Goal: Information Seeking & Learning: Learn about a topic

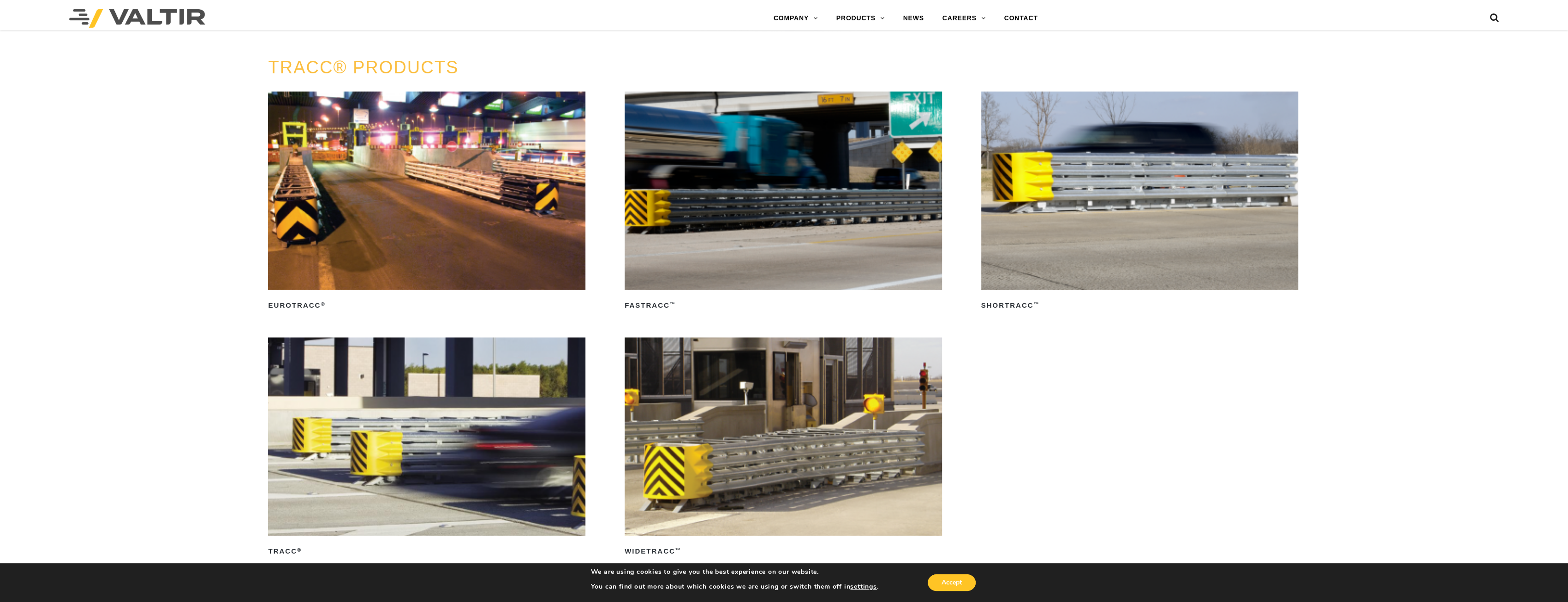
scroll to position [2306, 0]
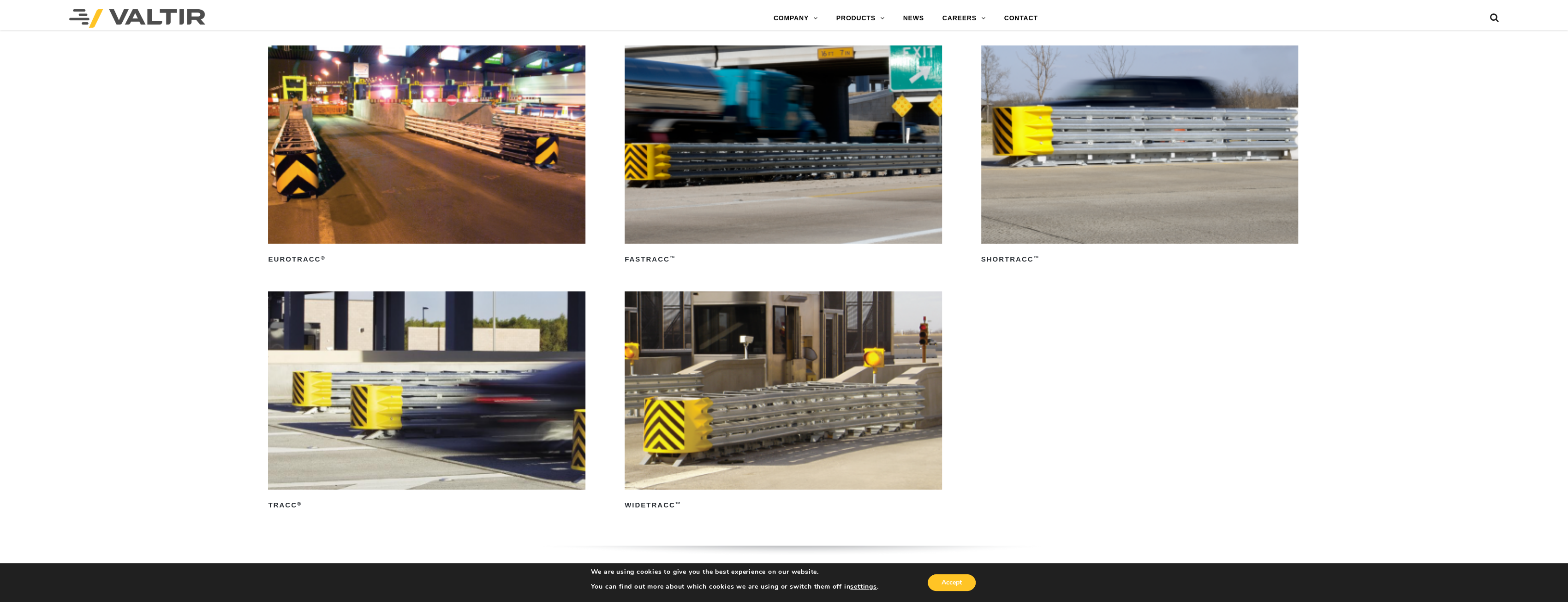
click at [392, 430] on img at bounding box center [426, 390] width 317 height 198
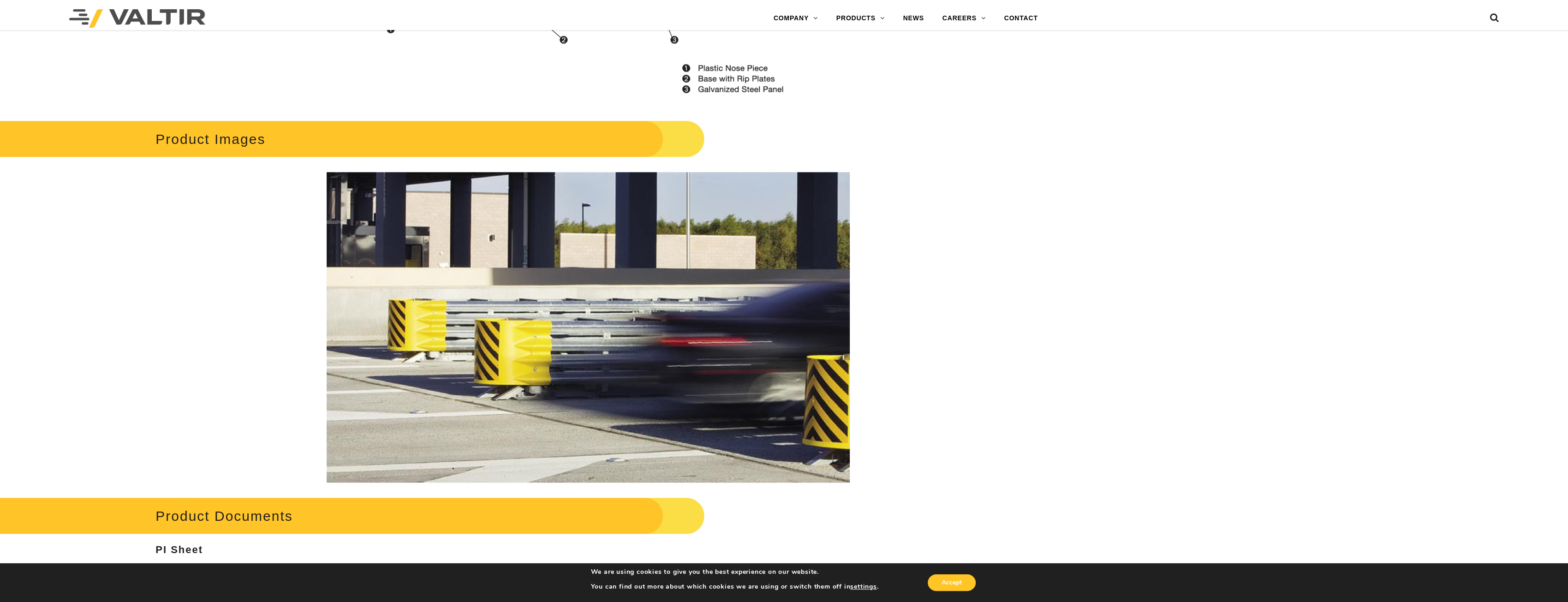
scroll to position [1569, 0]
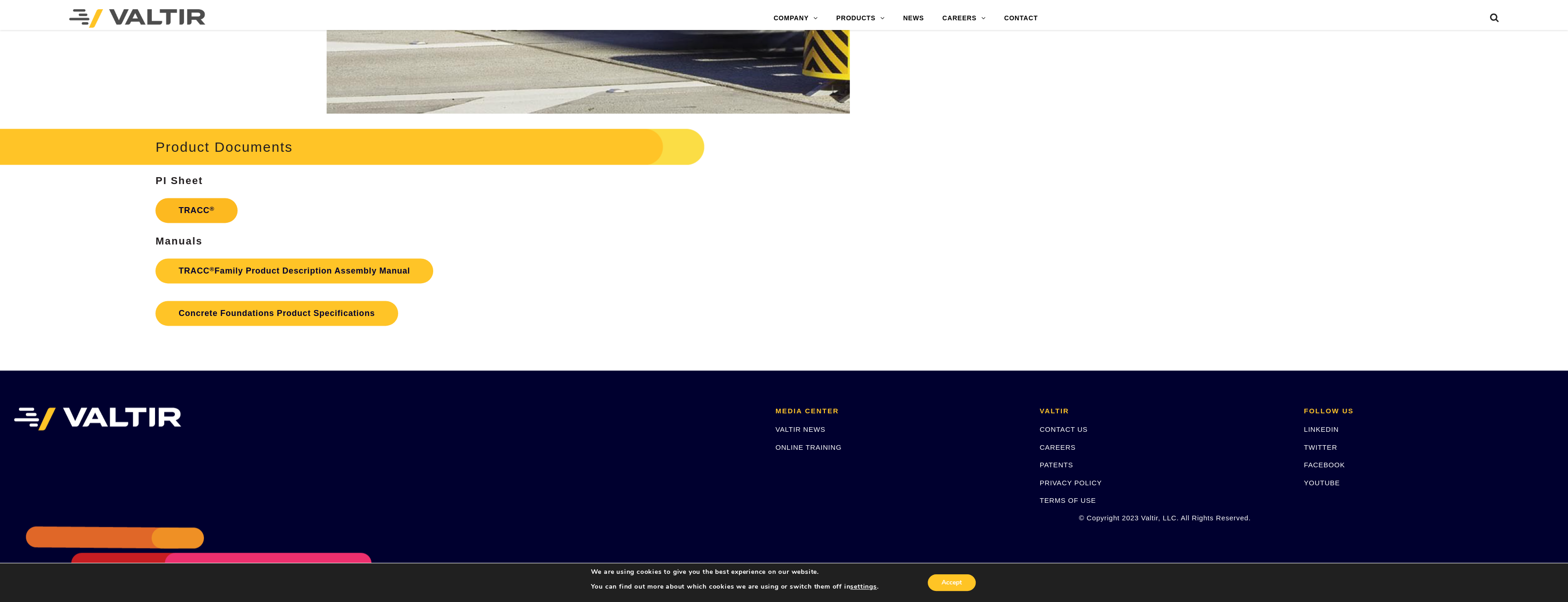
click at [194, 206] on link "TRACC ®" at bounding box center [196, 210] width 82 height 25
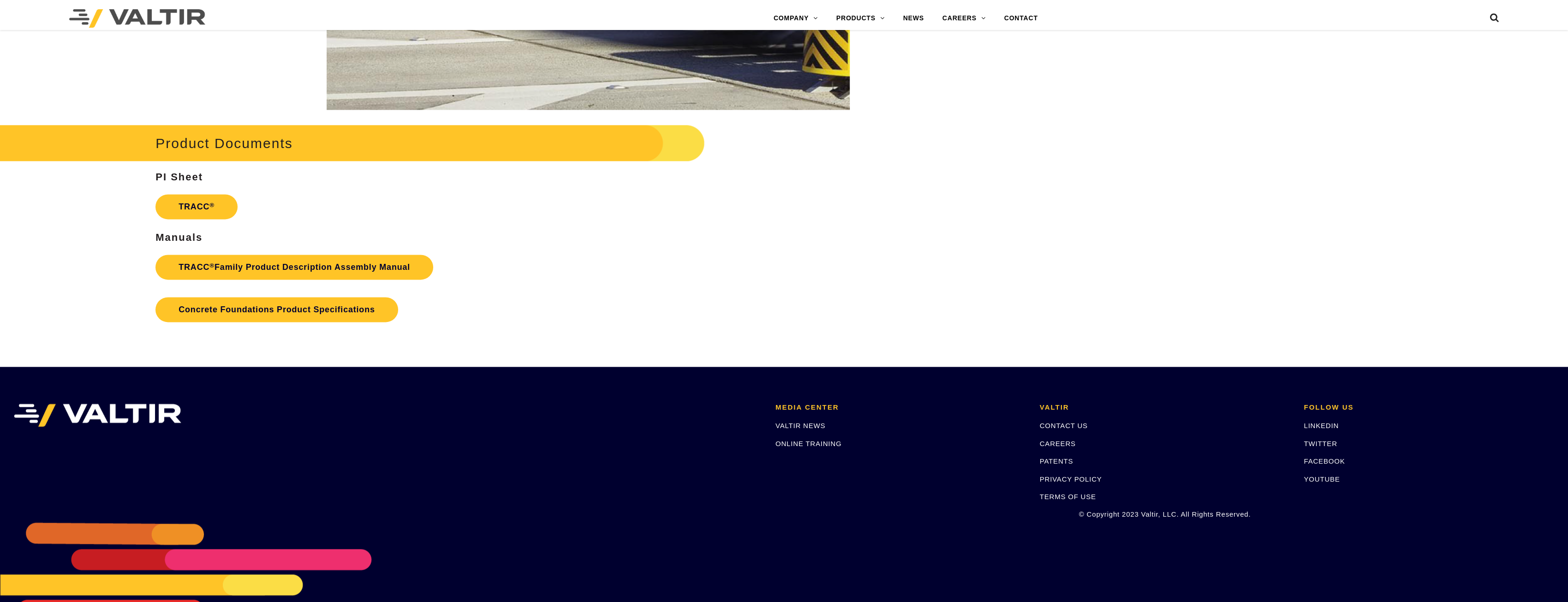
scroll to position [1569, 0]
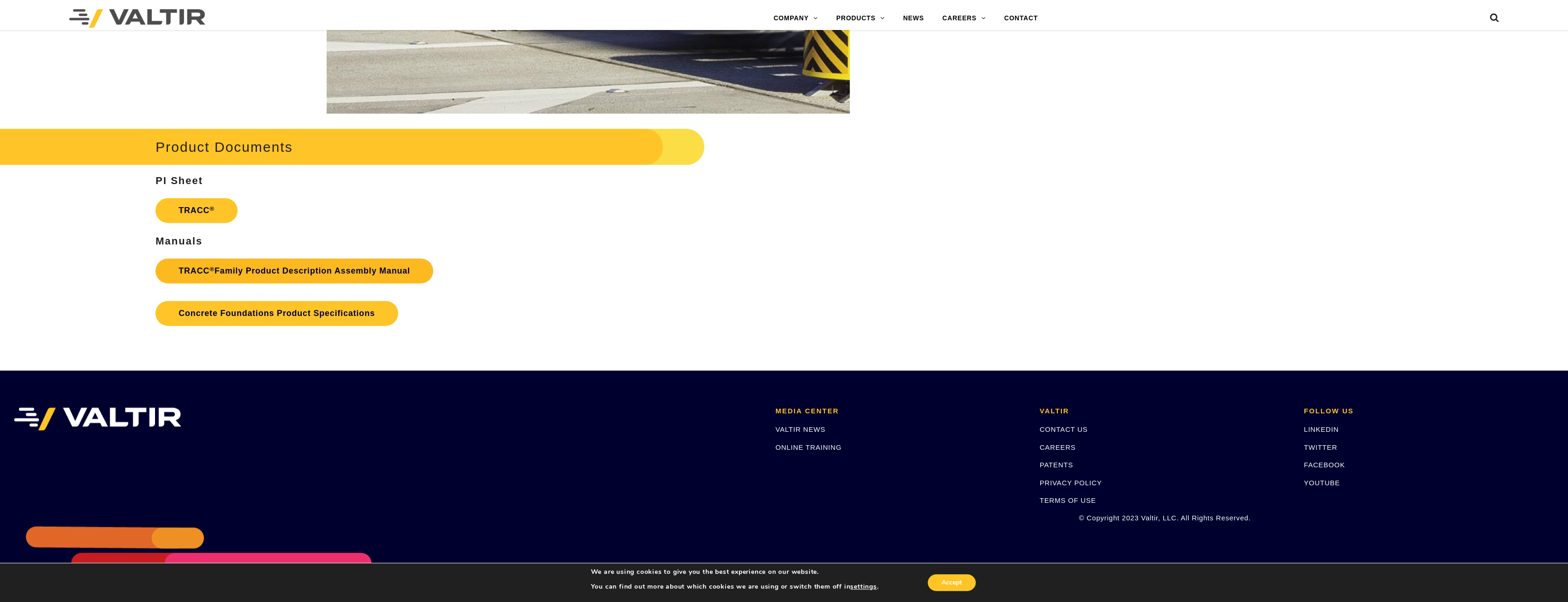
click at [356, 270] on link "TRACC ® Family Product Description Assembly Manual" at bounding box center [294, 270] width 278 height 25
